Goal: Transaction & Acquisition: Book appointment/travel/reservation

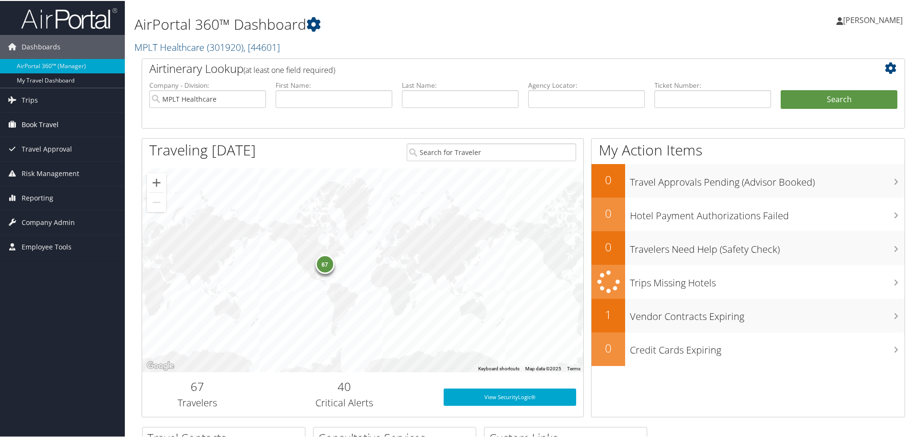
click at [35, 122] on span "Book Travel" at bounding box center [40, 124] width 37 height 24
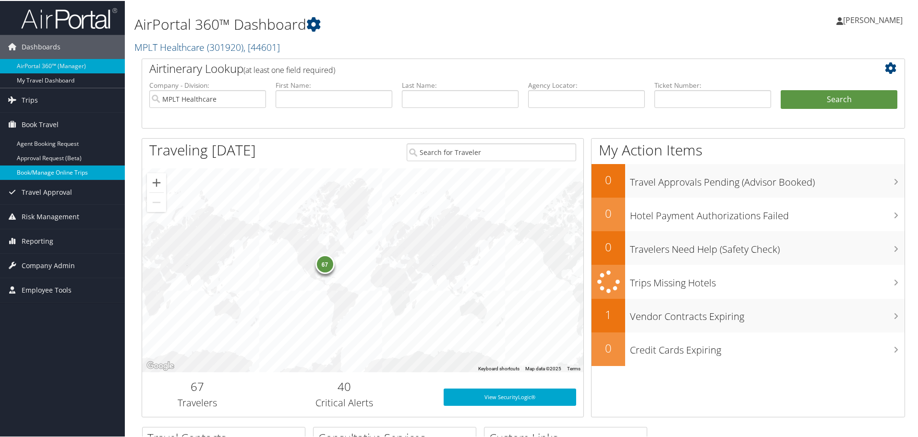
click at [30, 170] on link "Book/Manage Online Trips" at bounding box center [62, 172] width 125 height 14
